Goal: Transaction & Acquisition: Subscribe to service/newsletter

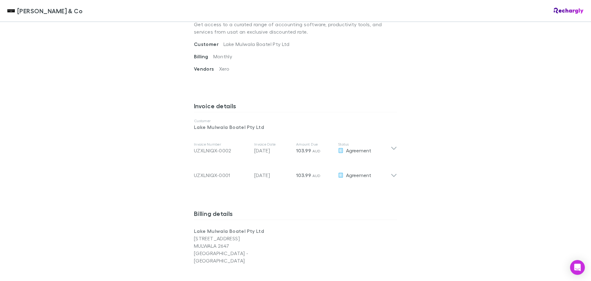
scroll to position [216, 0]
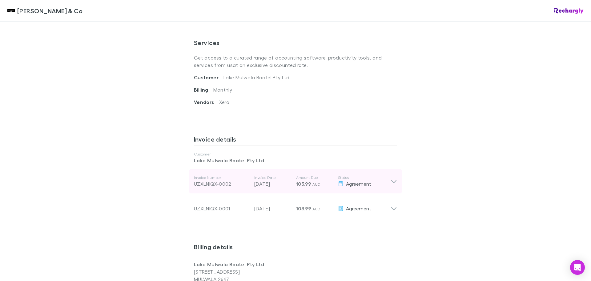
click at [392, 177] on icon at bounding box center [394, 180] width 6 height 7
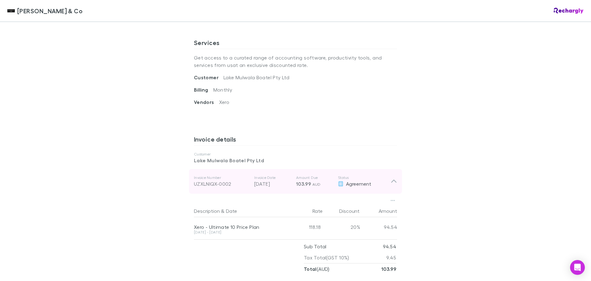
click at [393, 180] on icon at bounding box center [394, 181] width 5 height 3
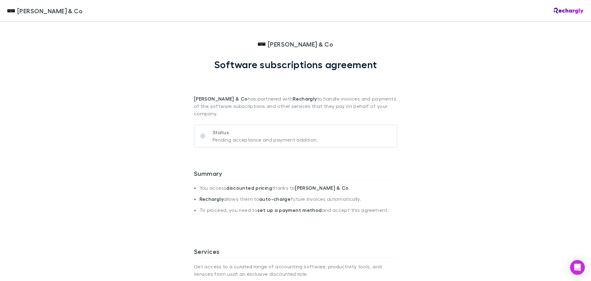
scroll to position [0, 0]
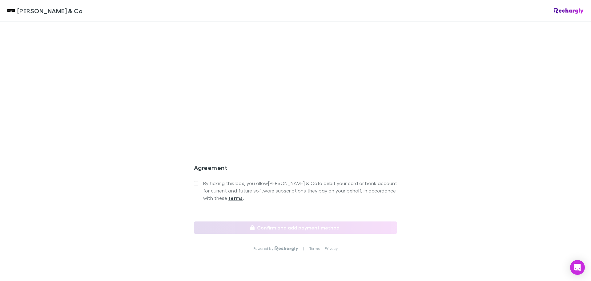
scroll to position [528, 0]
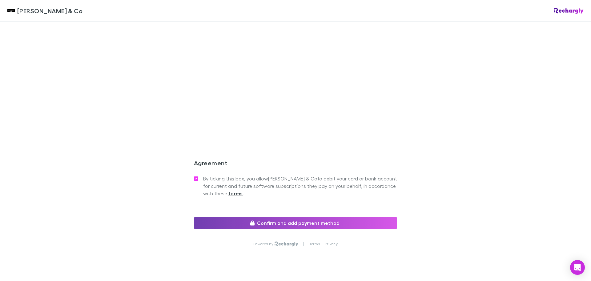
click at [299, 217] on button "Confirm and add payment method" at bounding box center [295, 223] width 203 height 12
